Goal: Task Accomplishment & Management: Use online tool/utility

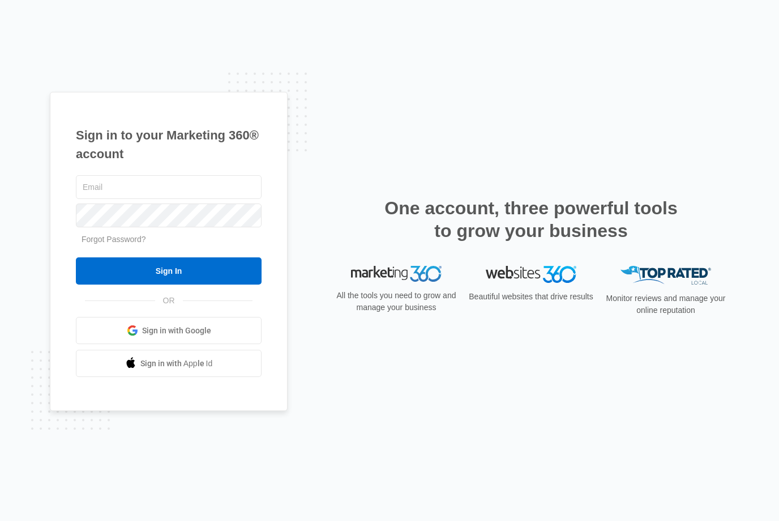
click at [142, 344] on link "Sign in with Google" at bounding box center [169, 330] width 186 height 27
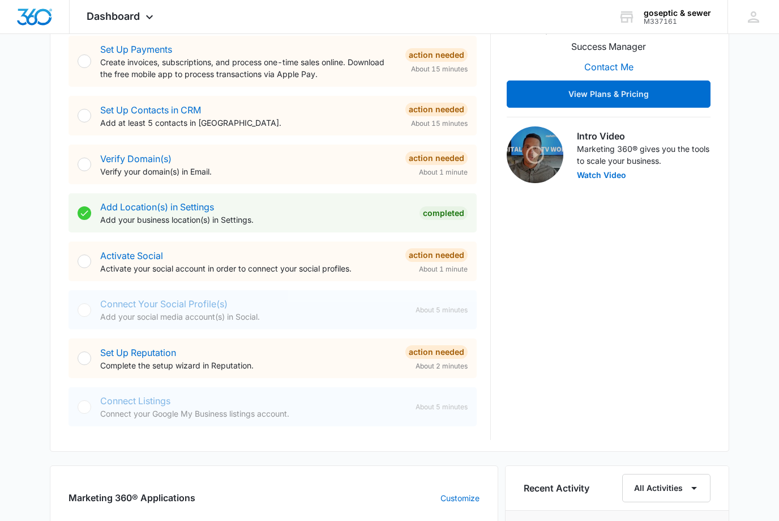
scroll to position [275, 0]
click at [108, 356] on link "Set Up Reputation" at bounding box center [138, 352] width 76 height 11
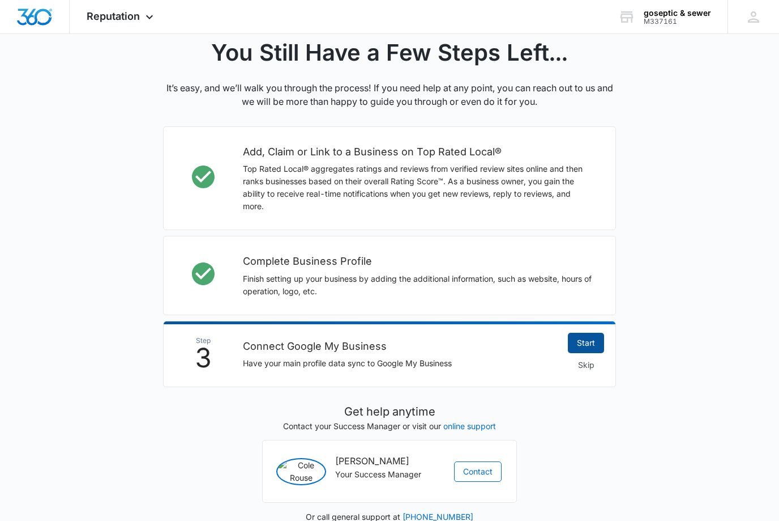
scroll to position [249, 0]
click at [592, 335] on link "Start" at bounding box center [586, 343] width 36 height 20
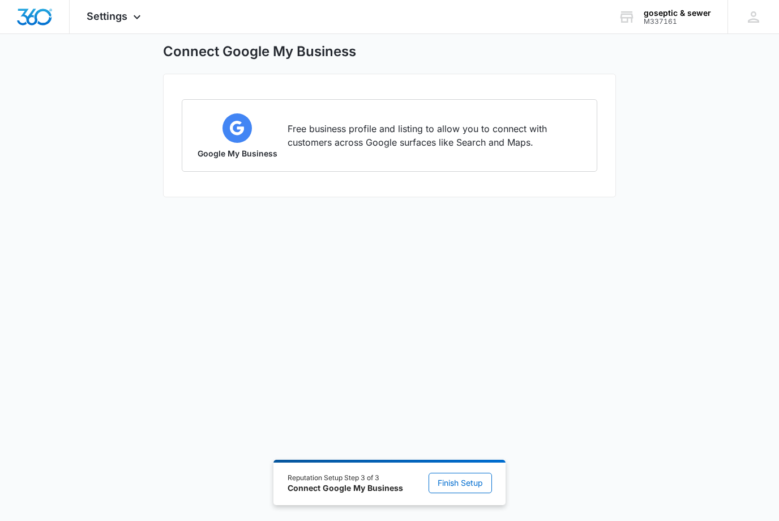
scroll to position [26, 0]
click at [466, 489] on span "Finish Setup" at bounding box center [460, 482] width 45 height 12
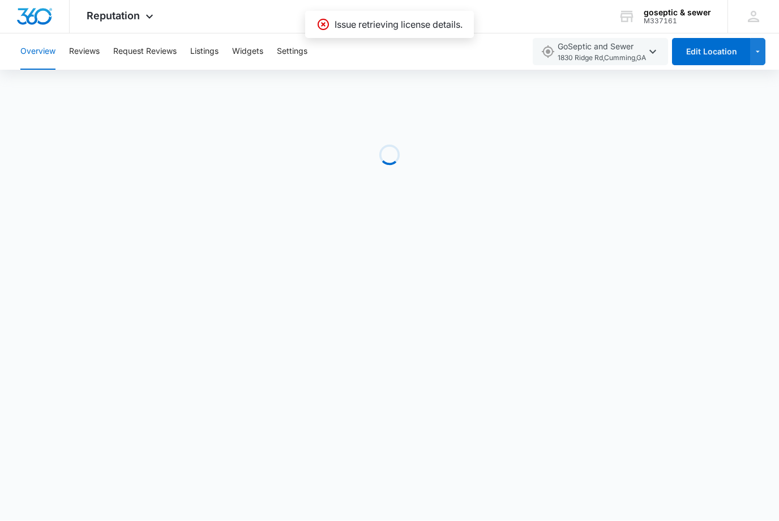
click at [767, 277] on body "Reputation Apps Reputation Websites Forms CRM Email Social Shop Payments POS Co…" at bounding box center [389, 260] width 779 height 521
